Goal: Information Seeking & Learning: Check status

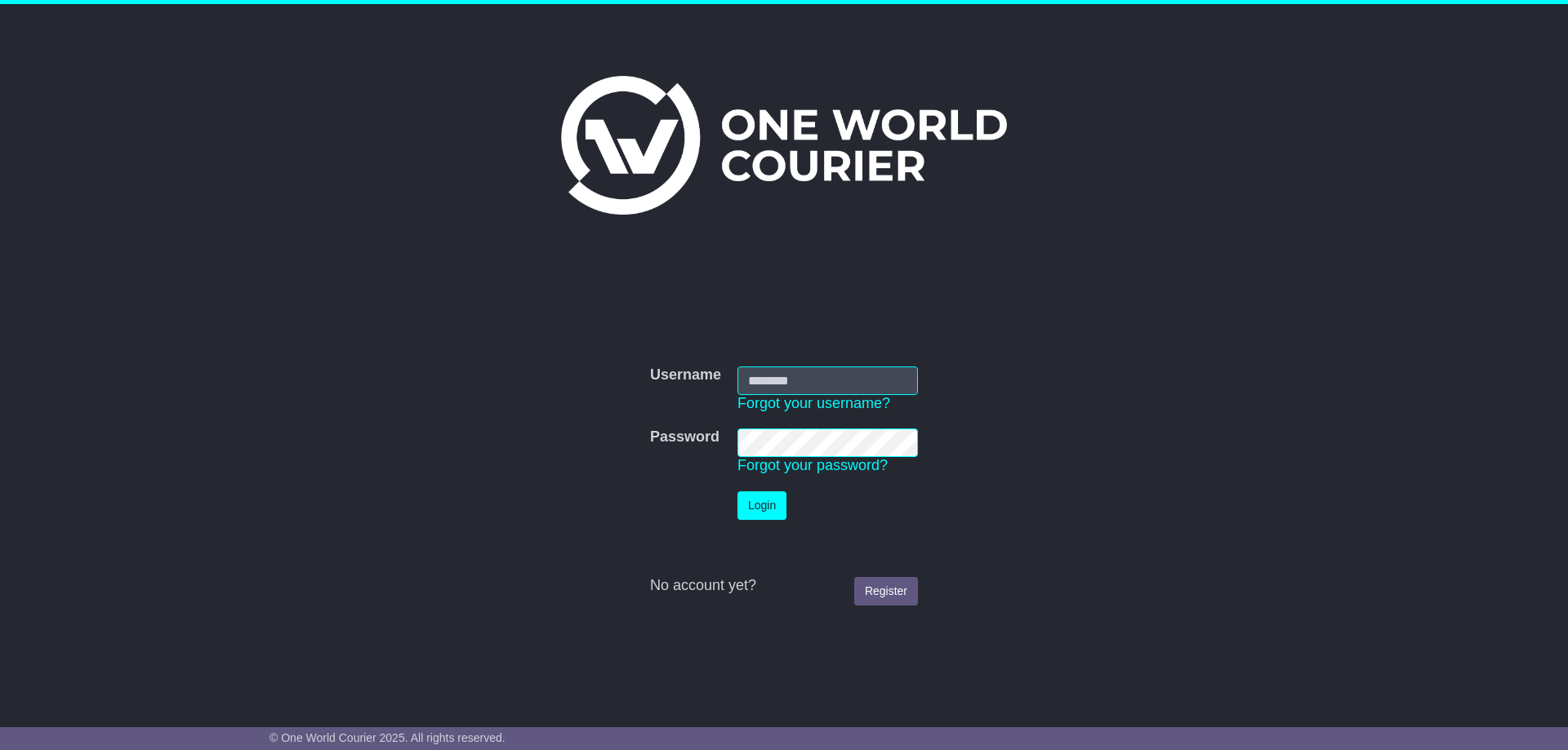
type input "**********"
click at [757, 497] on button "Login" at bounding box center [762, 505] width 49 height 29
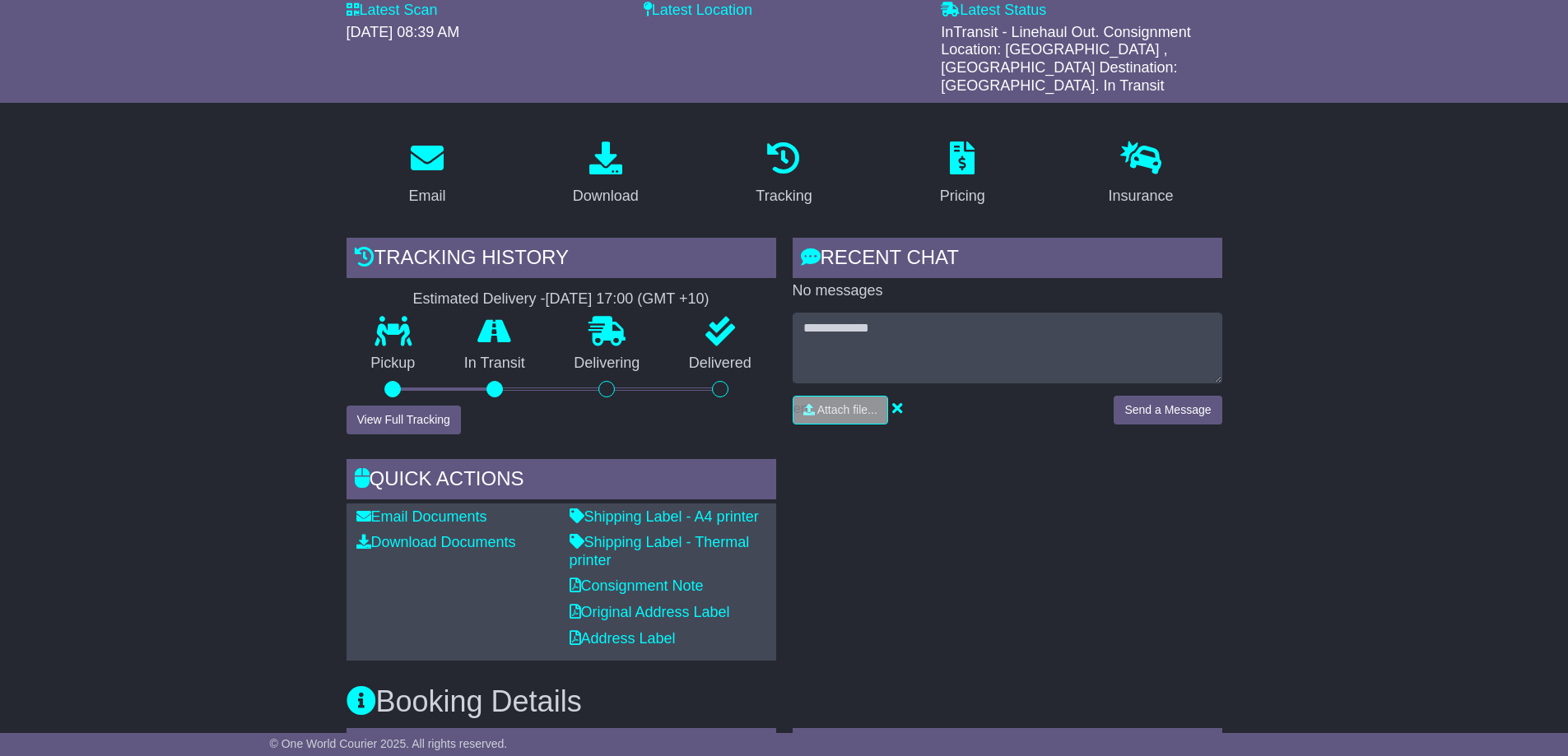
scroll to position [83, 0]
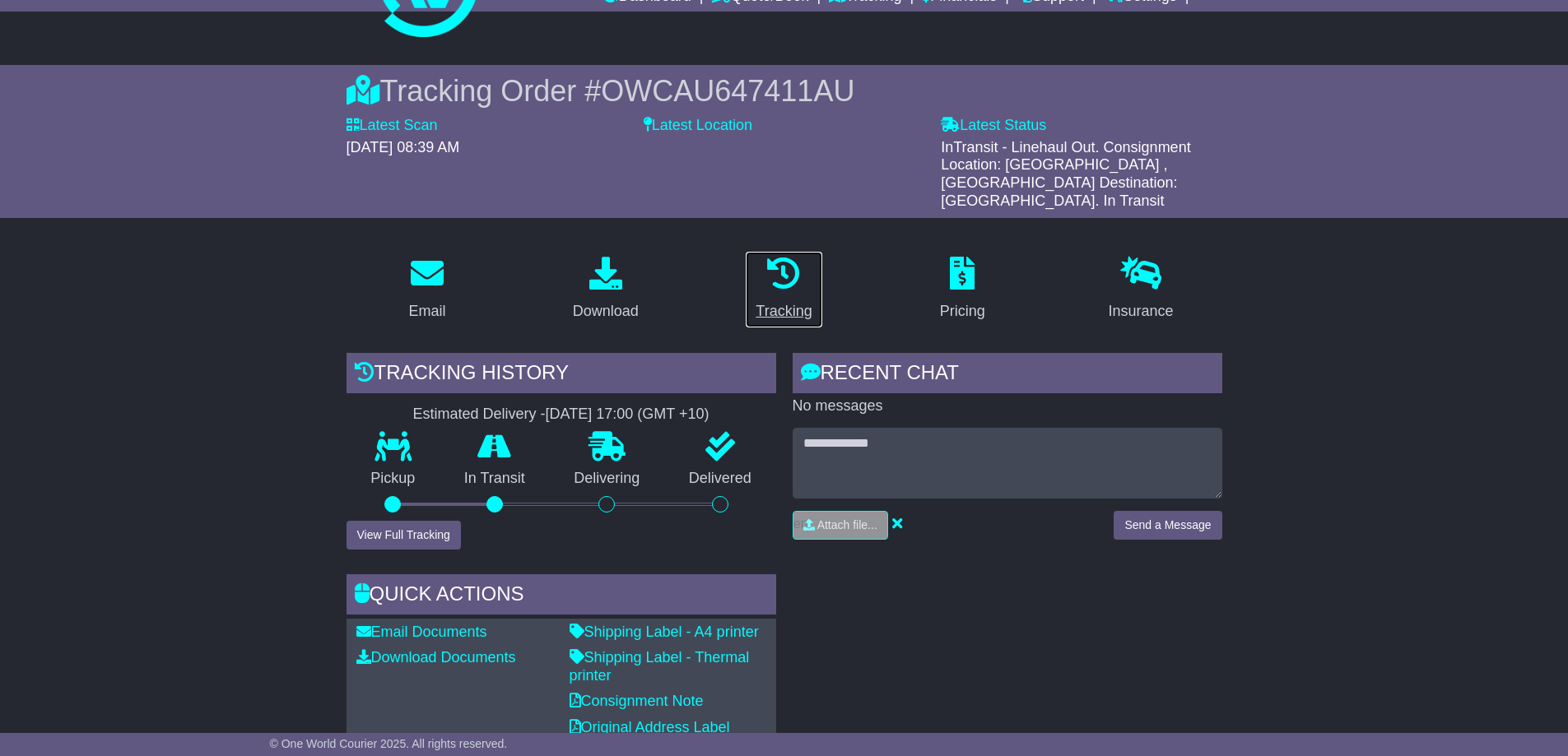
click at [793, 260] on icon at bounding box center [784, 273] width 33 height 33
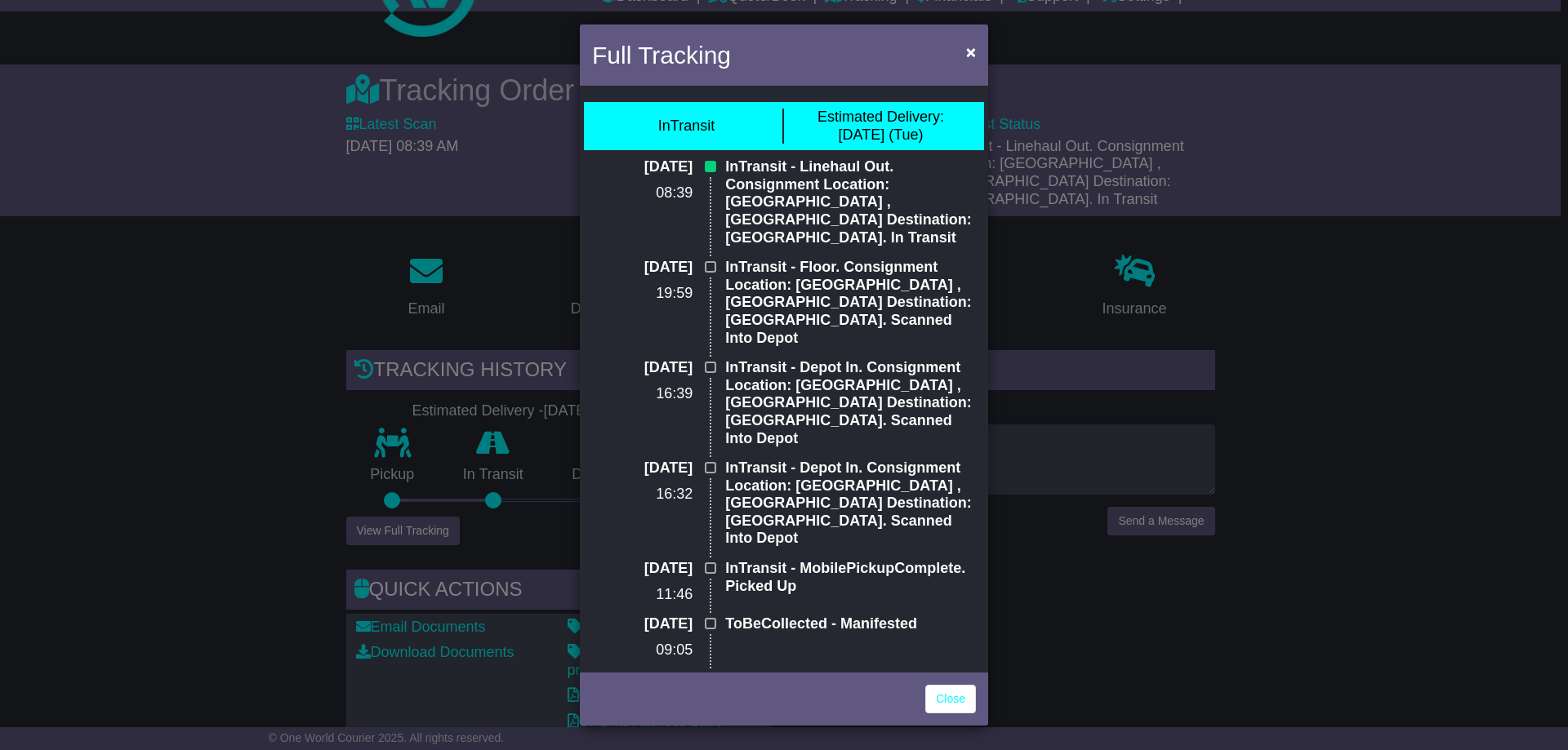
click at [227, 215] on div "Full Tracking × InTransit Estimated Delivery: [DATE] (Tue) [DATE] 08:39 InTrans…" at bounding box center [784, 375] width 1568 height 750
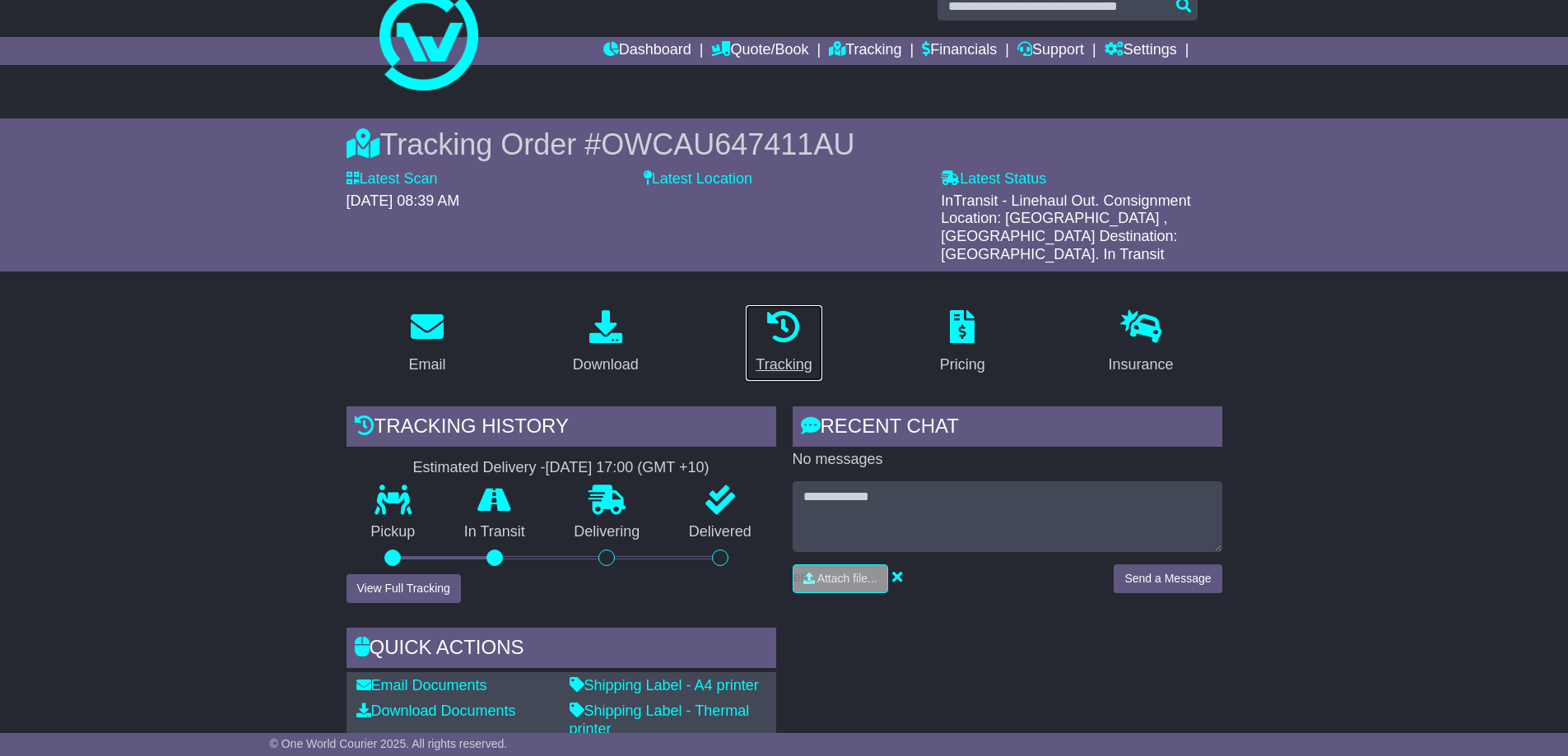
scroll to position [0, 0]
